Goal: Task Accomplishment & Management: Use online tool/utility

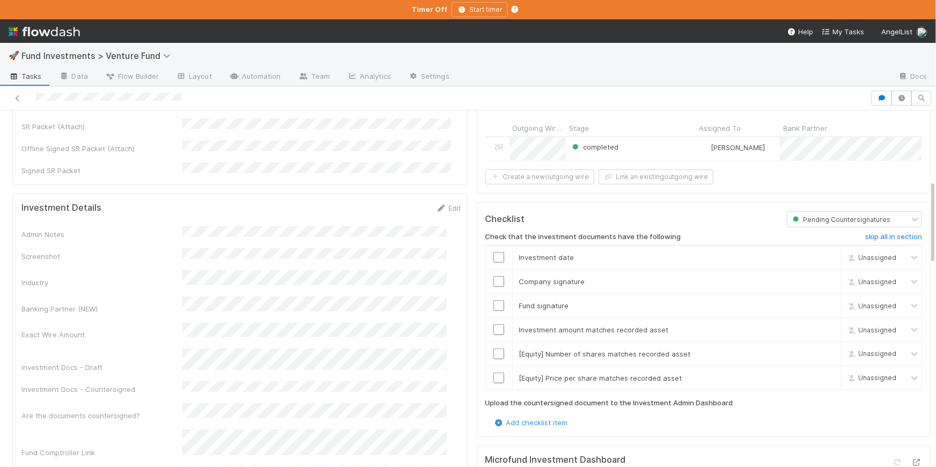
scroll to position [418, 0]
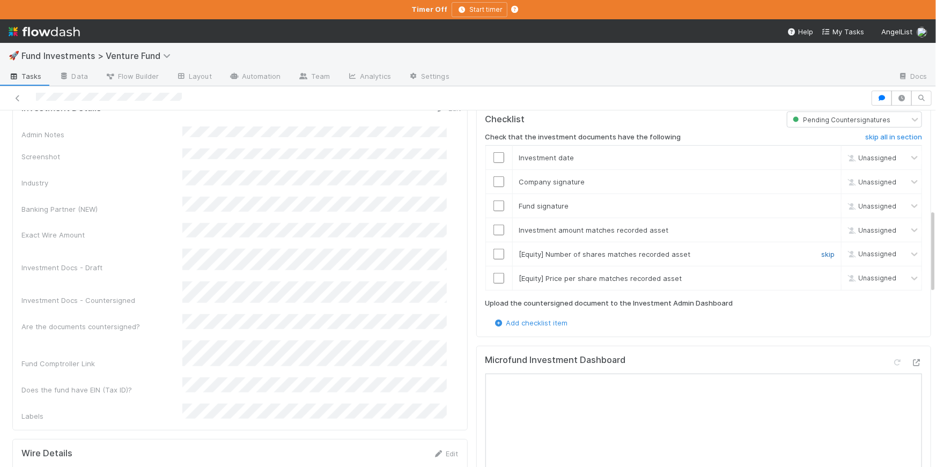
click at [821, 251] on link "skip" at bounding box center [827, 254] width 13 height 9
click at [821, 276] on link "skip" at bounding box center [827, 278] width 13 height 9
drag, startPoint x: 490, startPoint y: 225, endPoint x: 490, endPoint y: 216, distance: 9.1
click at [494, 225] on input "checkbox" at bounding box center [499, 230] width 11 height 11
click at [494, 202] on input "checkbox" at bounding box center [499, 206] width 11 height 11
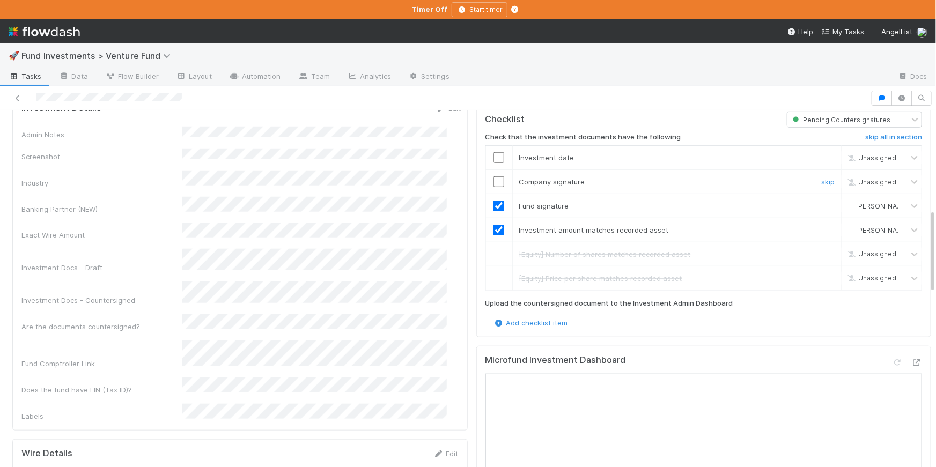
click at [494, 181] on input "checkbox" at bounding box center [499, 182] width 11 height 11
click at [496, 152] on input "checkbox" at bounding box center [499, 157] width 11 height 11
click at [494, 181] on input "checkbox" at bounding box center [499, 182] width 11 height 11
click at [494, 152] on input "checkbox" at bounding box center [499, 157] width 11 height 11
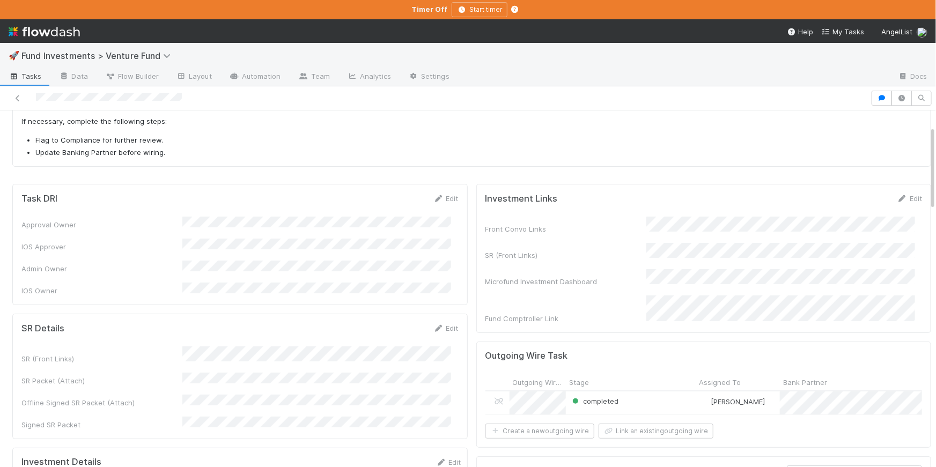
scroll to position [0, 0]
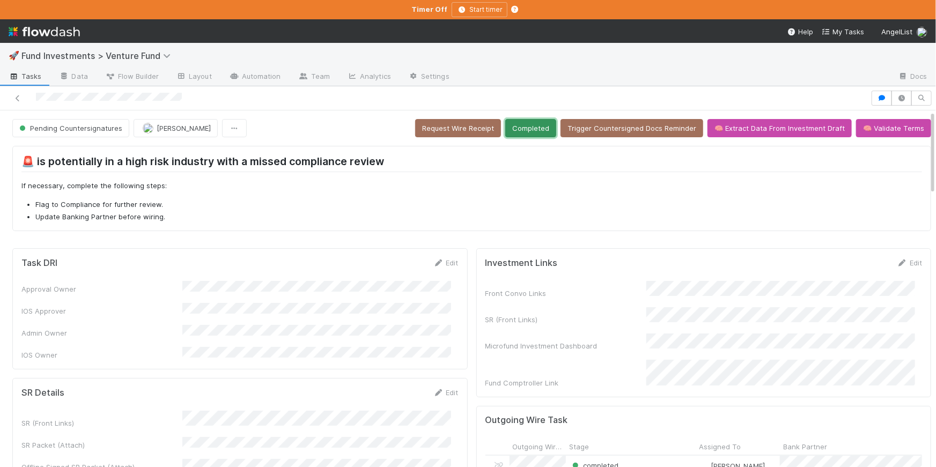
click at [532, 135] on button "Completed" at bounding box center [530, 128] width 51 height 18
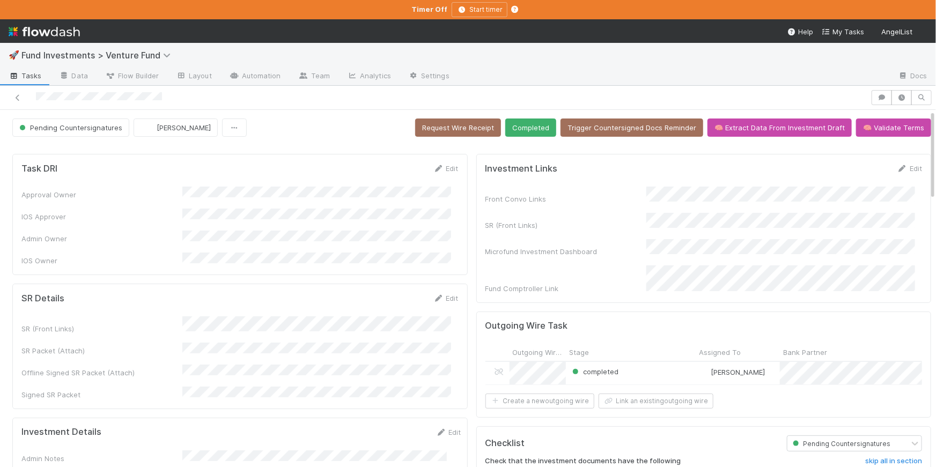
scroll to position [7, 0]
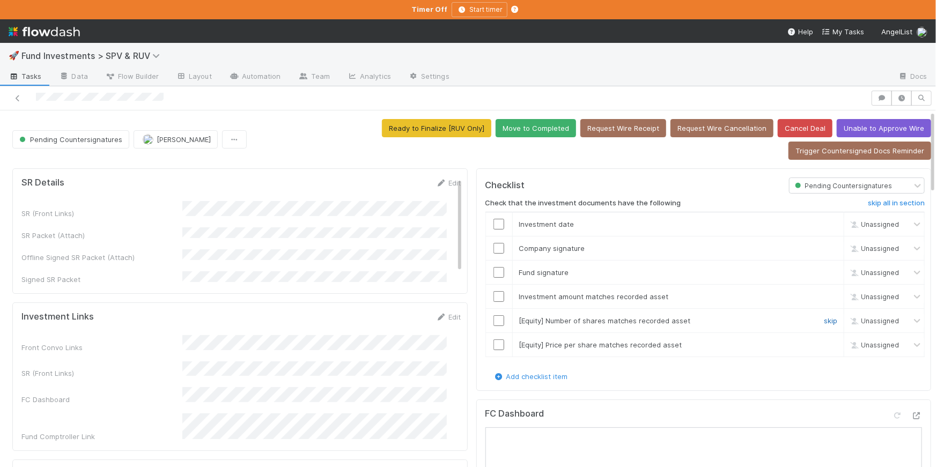
click at [824, 319] on link "skip" at bounding box center [830, 321] width 13 height 9
click at [824, 344] on link "skip" at bounding box center [830, 345] width 13 height 9
click at [494, 220] on input "checkbox" at bounding box center [499, 224] width 11 height 11
click at [494, 244] on input "checkbox" at bounding box center [499, 248] width 11 height 11
click at [494, 268] on input "checkbox" at bounding box center [499, 272] width 11 height 11
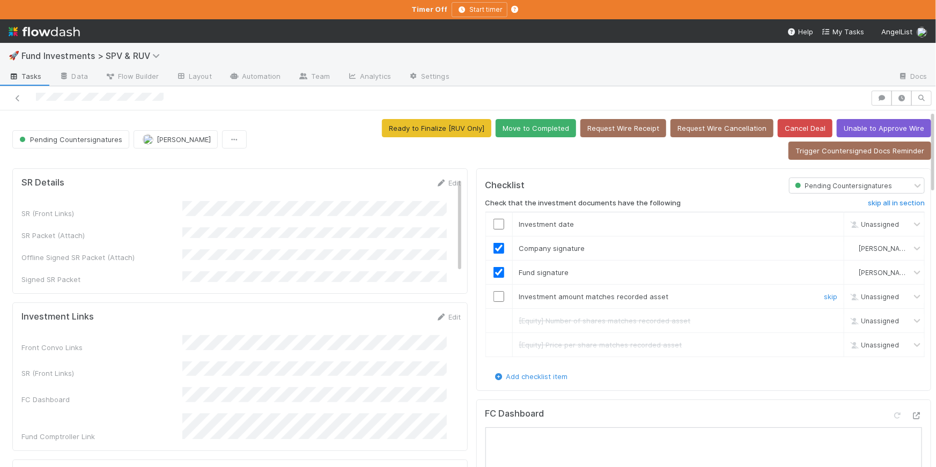
click at [494, 297] on input "checkbox" at bounding box center [499, 296] width 11 height 11
click at [494, 227] on input "checkbox" at bounding box center [499, 224] width 11 height 11
click at [527, 137] on div "Ready to Finalize [RUV Only] Move to Completed Request Wire Receipt Request Wir…" at bounding box center [591, 139] width 680 height 41
click at [524, 129] on button "Move to Completed" at bounding box center [536, 128] width 80 height 18
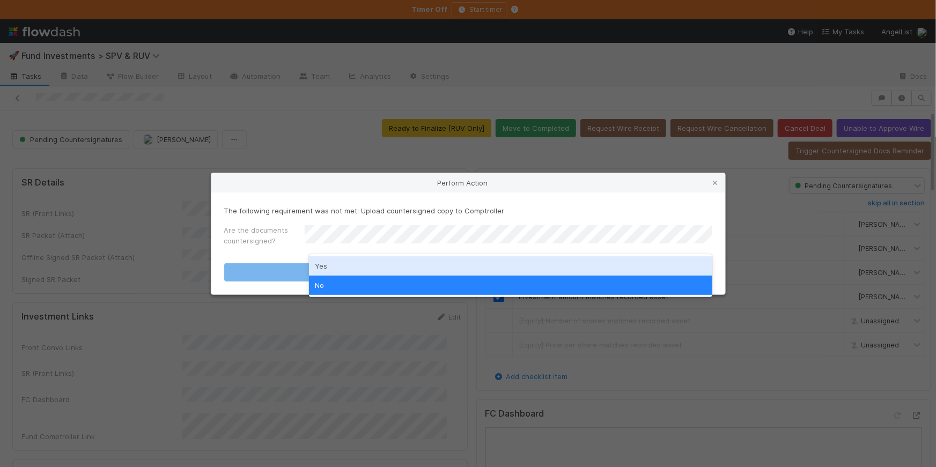
click at [444, 259] on div "Yes" at bounding box center [510, 265] width 403 height 19
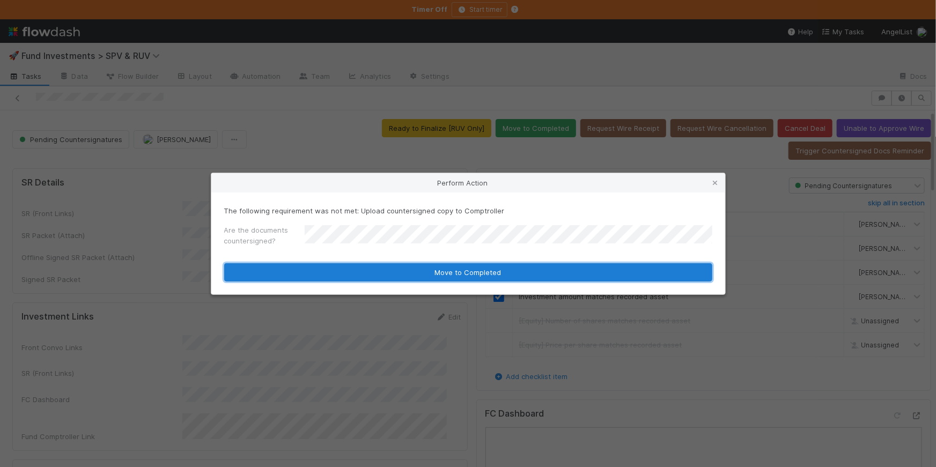
click at [447, 268] on button "Move to Completed" at bounding box center [468, 272] width 488 height 18
